Goal: Navigation & Orientation: Find specific page/section

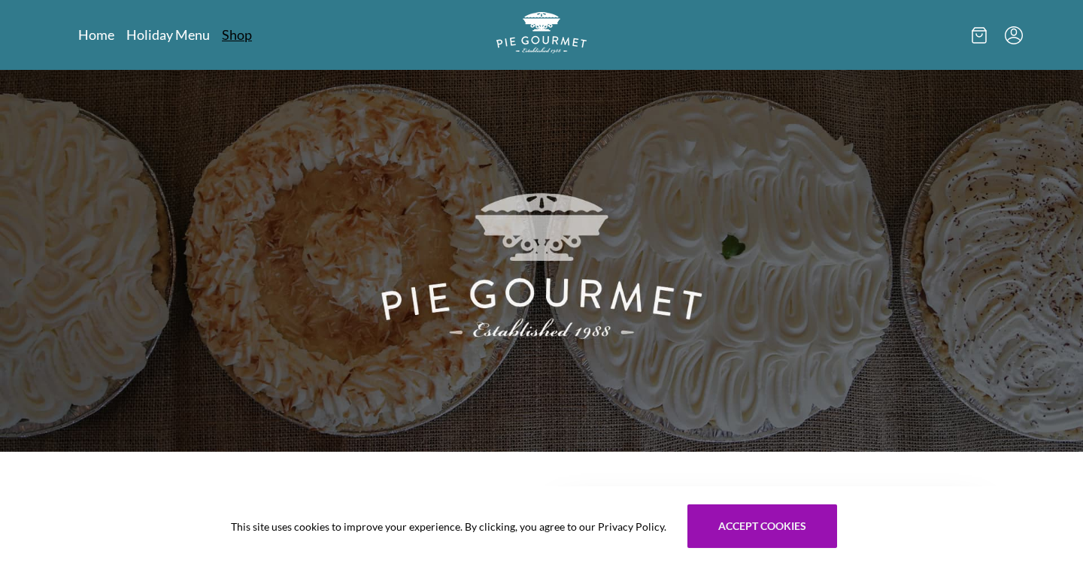
click at [234, 29] on link "Shop" at bounding box center [237, 35] width 30 height 18
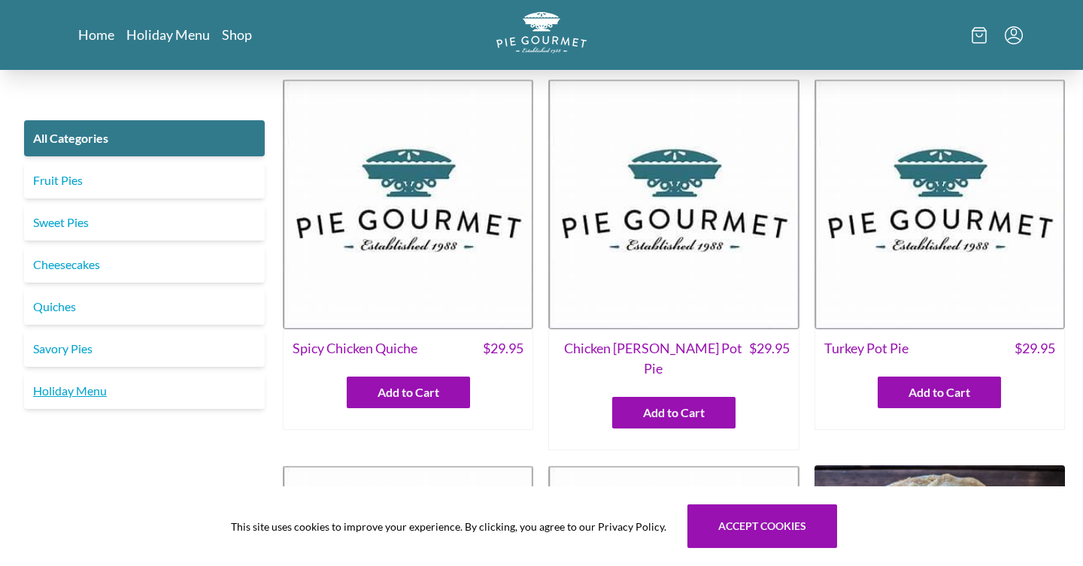
click at [81, 401] on link "Holiday Menu" at bounding box center [144, 391] width 241 height 36
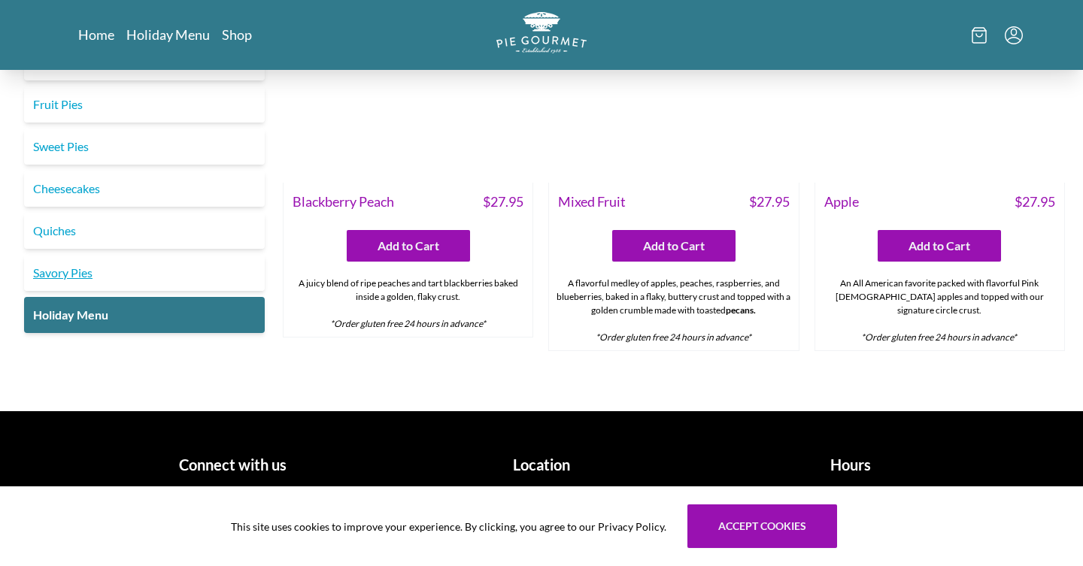
scroll to position [1959, 0]
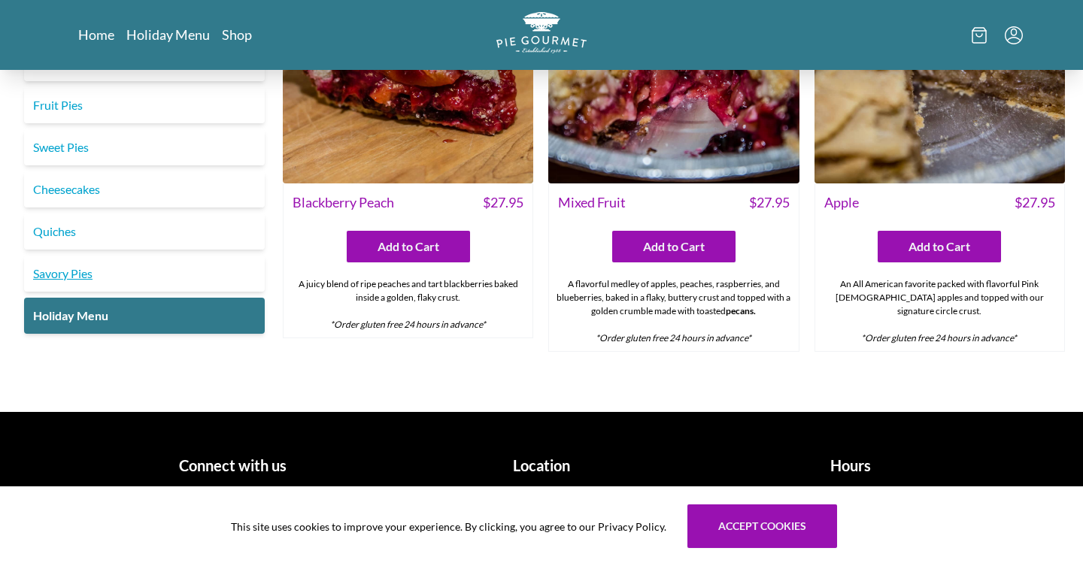
click at [83, 276] on link "Savory Pies" at bounding box center [144, 274] width 241 height 36
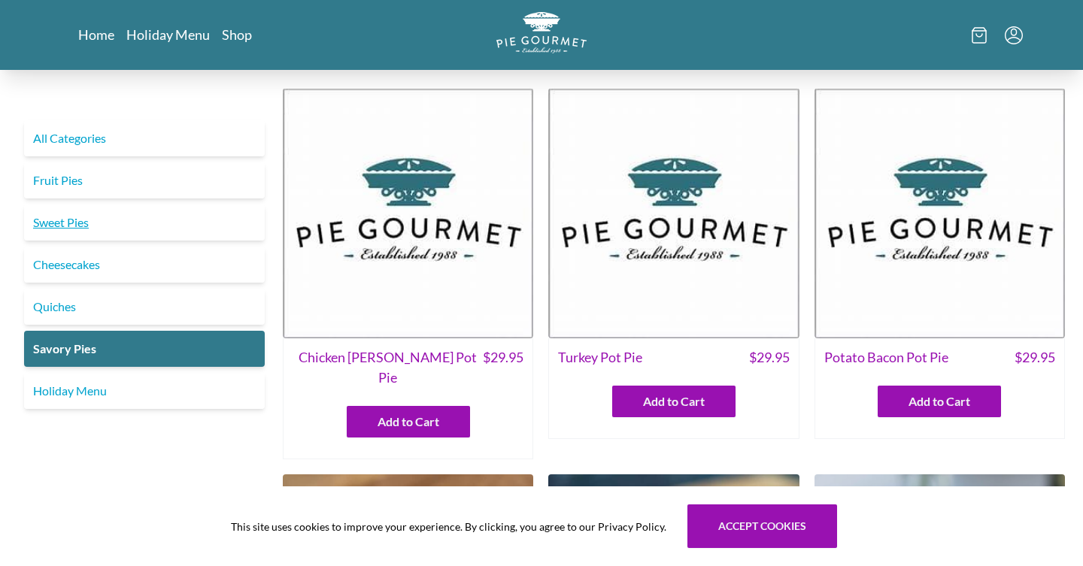
click at [86, 216] on link "Sweet Pies" at bounding box center [144, 222] width 241 height 36
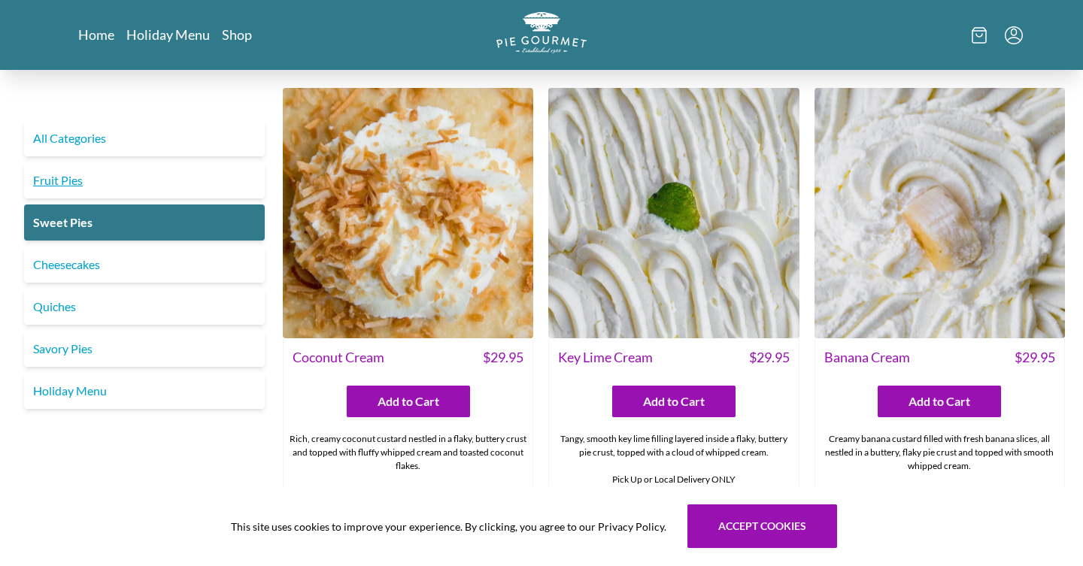
click at [65, 177] on link "Fruit Pies" at bounding box center [144, 180] width 241 height 36
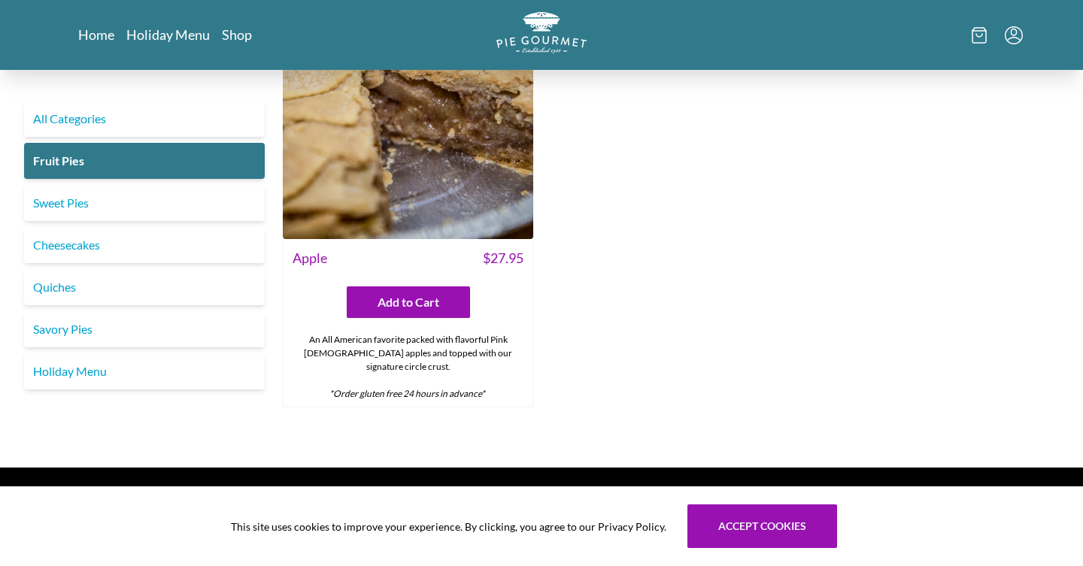
scroll to position [1464, 0]
